Goal: Information Seeking & Learning: Learn about a topic

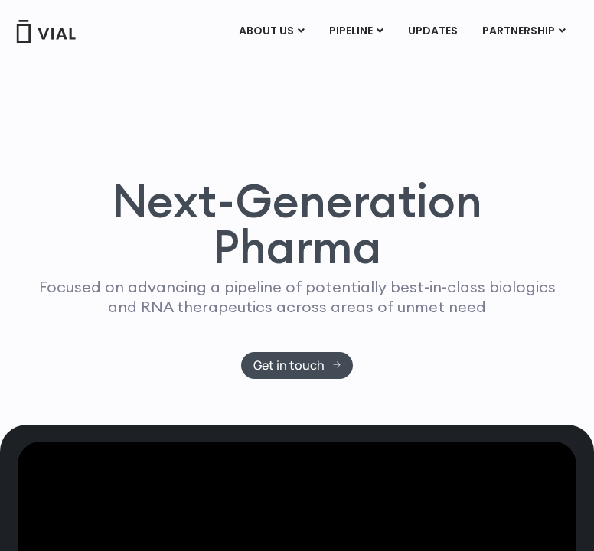
click at [47, 34] on img at bounding box center [45, 31] width 61 height 23
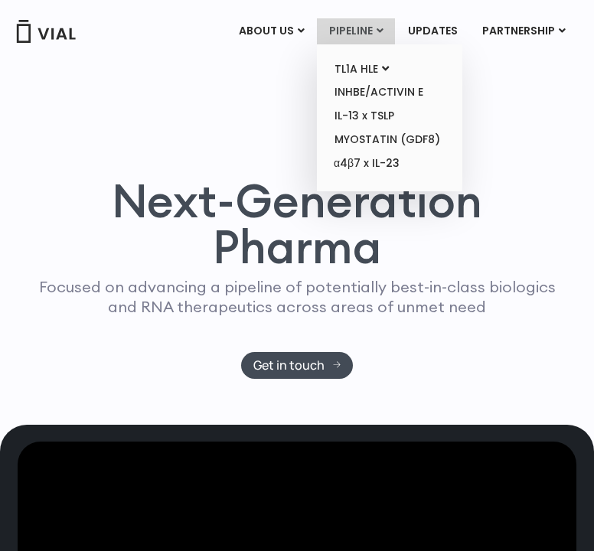
click at [358, 29] on link "PIPELINE" at bounding box center [356, 31] width 78 height 26
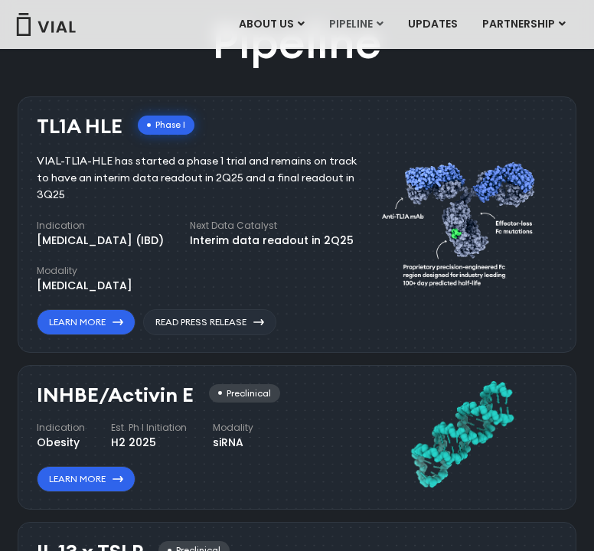
scroll to position [794, 0]
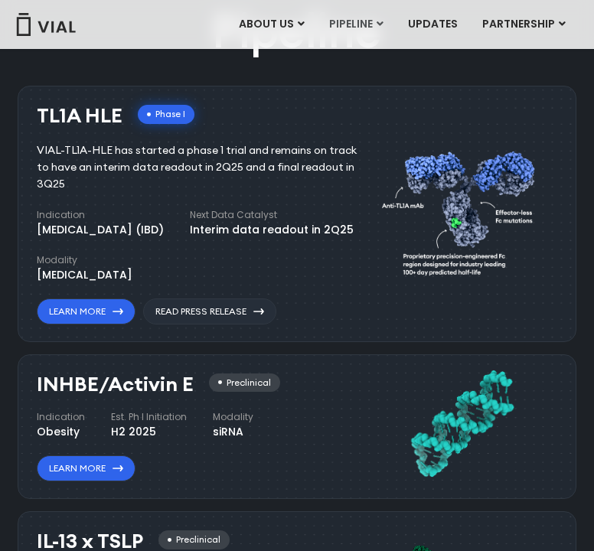
click at [323, 73] on div "Pipeline TL1A HLE Phase I VIAL-TL1A-HLE has started a phase 1 trial and remains…" at bounding box center [297, 556] width 559 height 1113
drag, startPoint x: 37, startPoint y: 112, endPoint x: 116, endPoint y: 112, distance: 79.6
click at [116, 112] on h3 "TL1A HLE" at bounding box center [80, 116] width 86 height 22
copy h3 "TL1A HLE"
drag, startPoint x: 116, startPoint y: 112, endPoint x: 34, endPoint y: 147, distance: 89.8
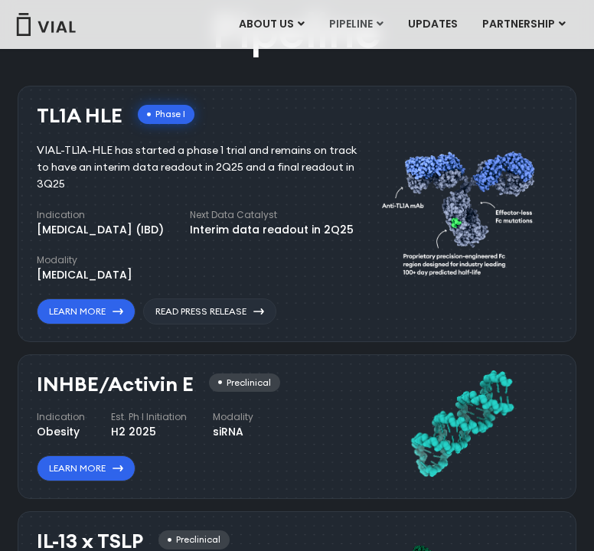
click at [34, 147] on div "TL1A HLE Phase I VIAL-TL1A-HLE has started a phase 1 trial and remains on track…" at bounding box center [297, 214] width 559 height 256
click at [408, 71] on div "Pipeline TL1A HLE Phase I VIAL-TL1A-HLE has started a phase 1 trial and remains…" at bounding box center [297, 556] width 559 height 1113
click at [415, 54] on div "Pipeline TL1A HLE Phase I VIAL-TL1A-HLE has started a phase 1 trial and remains…" at bounding box center [297, 556] width 559 height 1113
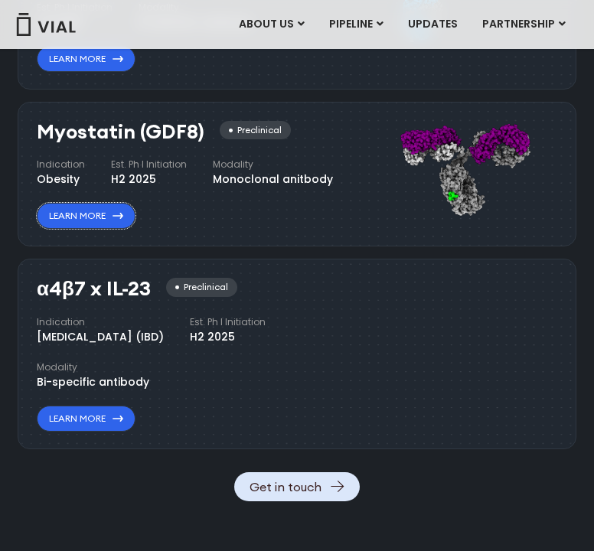
scroll to position [1483, 0]
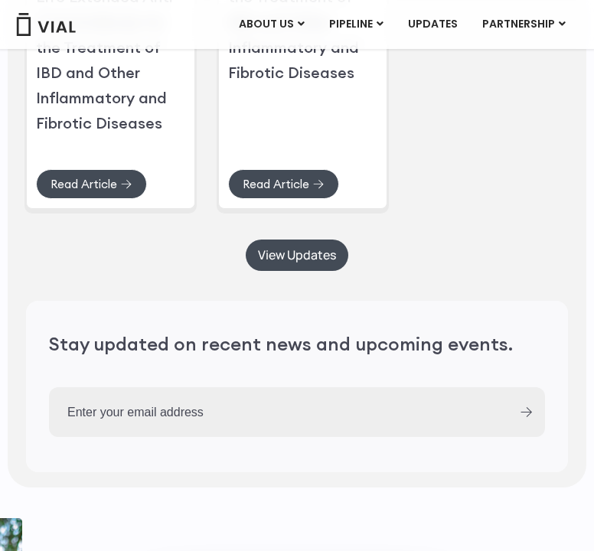
scroll to position [3626, 0]
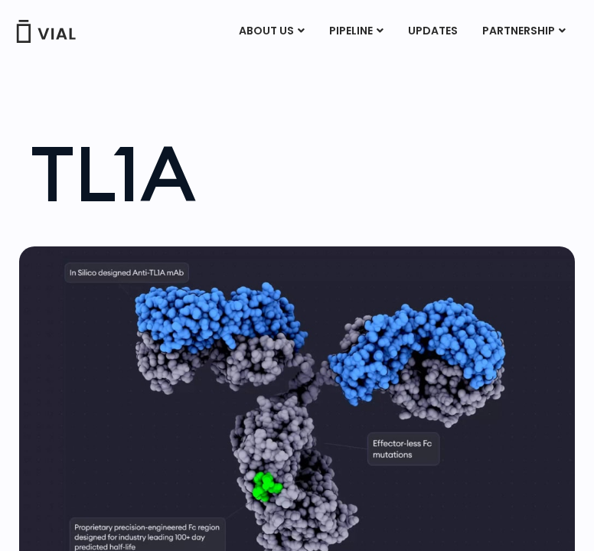
click at [262, 129] on div "TL1A" at bounding box center [297, 160] width 594 height 134
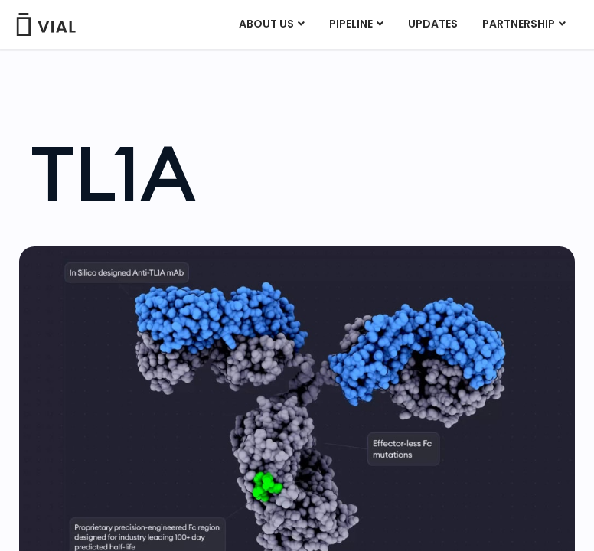
scroll to position [459, 0]
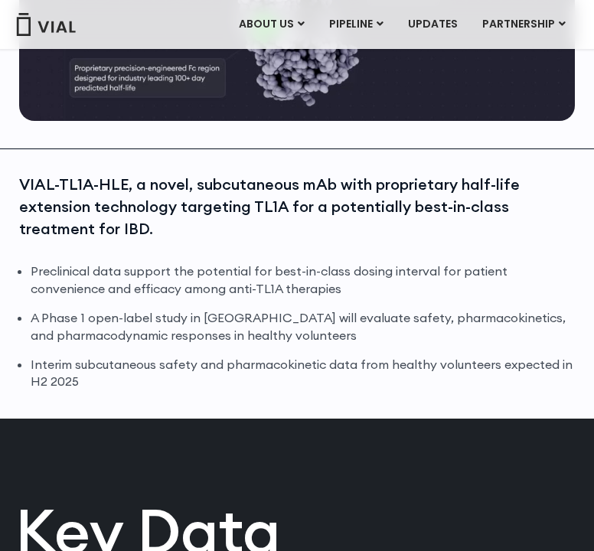
click at [154, 279] on li "Preclinical data support the potential for best-in-class dosing interval for pa…" at bounding box center [303, 279] width 544 height 35
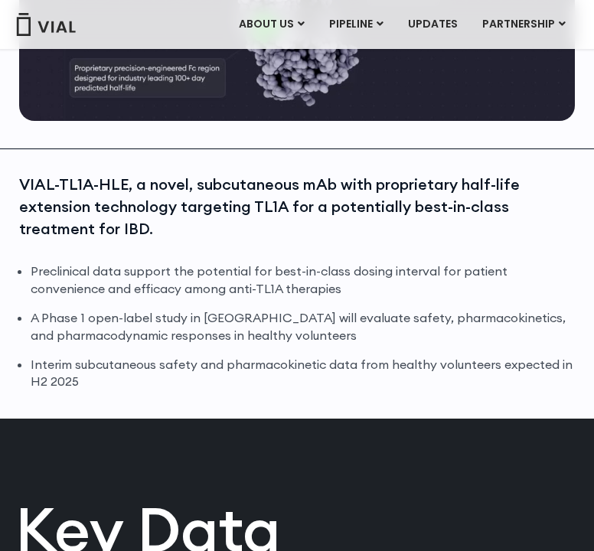
scroll to position [842, 0]
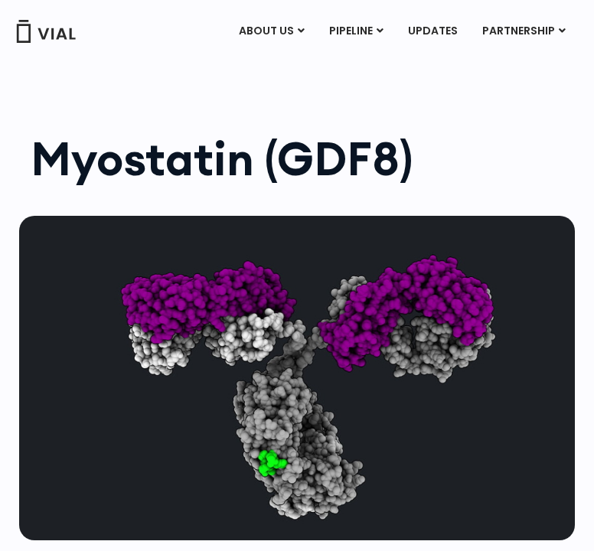
click at [487, 140] on h1 "Myostatin (GDF8)" at bounding box center [305, 158] width 548 height 46
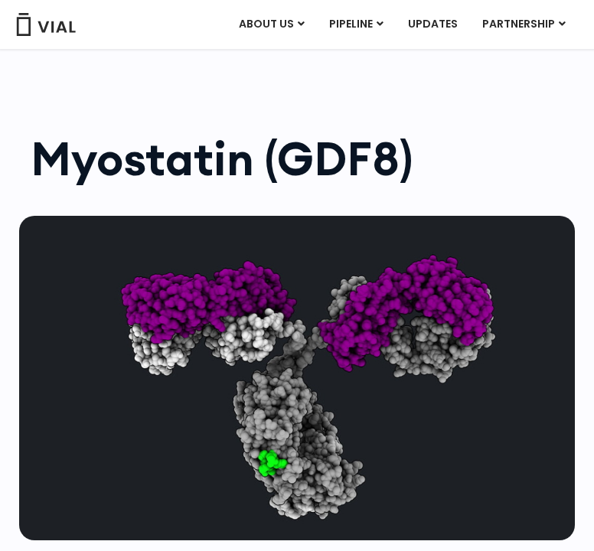
scroll to position [459, 0]
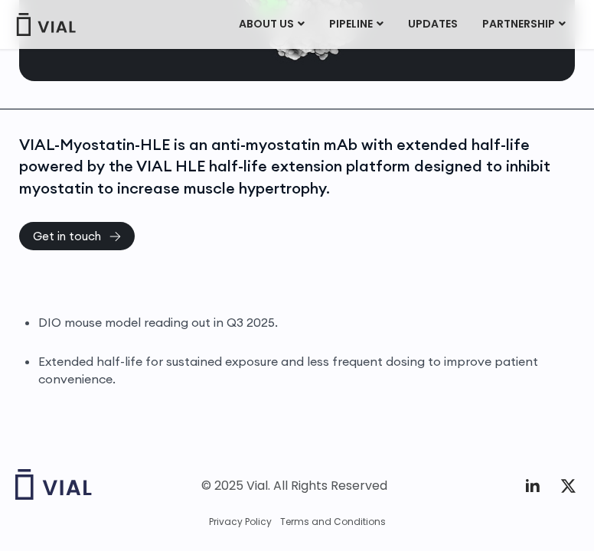
click at [85, 331] on ul "DIO mouse model reading out in Q3 2025. Extended half-life for sustained exposu…" at bounding box center [306, 351] width 536 height 74
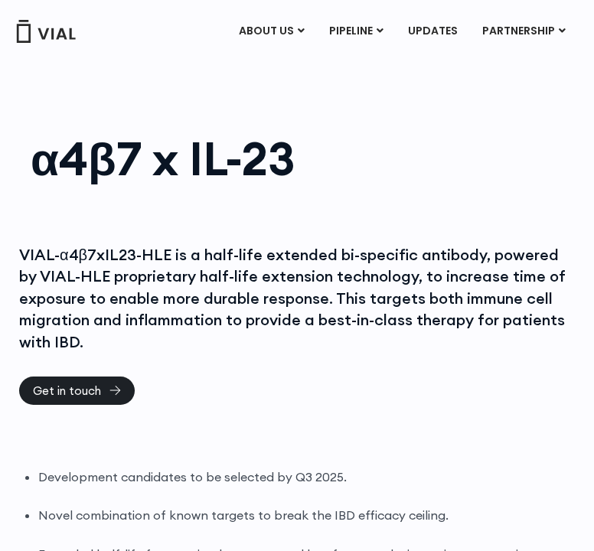
click at [193, 314] on div "VIAL-α4β7xIL23-HLE is a half-life extended bi-specific antibody, powered by VIA…" at bounding box center [297, 298] width 556 height 109
